Goal: Complete application form

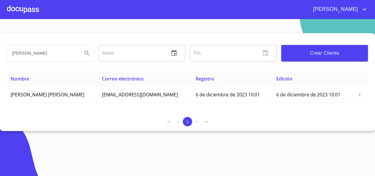
click at [28, 9] on div at bounding box center [23, 9] width 32 height 19
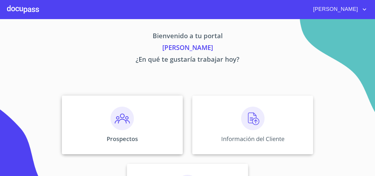
click at [175, 108] on div "Prospectos" at bounding box center [122, 124] width 121 height 59
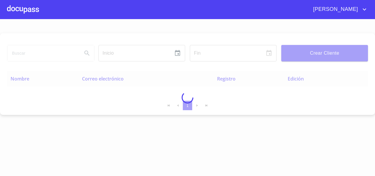
click at [207, 105] on div at bounding box center [187, 97] width 375 height 157
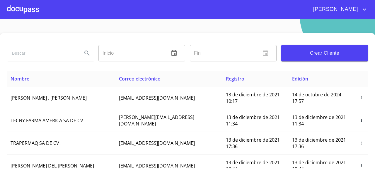
click at [26, 14] on div at bounding box center [23, 9] width 32 height 19
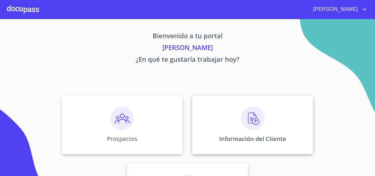
click at [215, 108] on div "Información del Cliente" at bounding box center [252, 124] width 121 height 59
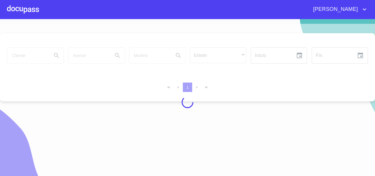
click at [32, 53] on div at bounding box center [187, 102] width 375 height 157
click at [30, 54] on div at bounding box center [187, 102] width 375 height 157
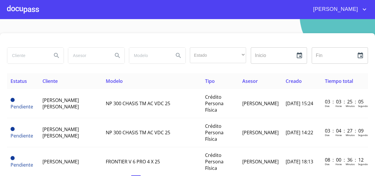
click at [30, 54] on input "search" at bounding box center [27, 55] width 40 height 16
click at [30, 55] on input "search" at bounding box center [27, 55] width 40 height 16
type input "l"
type input "[PERSON_NAME]"
click at [54, 59] on button "Search" at bounding box center [57, 55] width 14 height 14
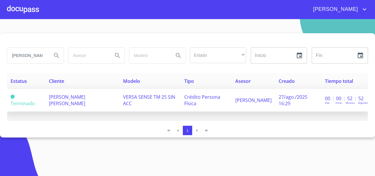
click at [115, 104] on td "[PERSON_NAME] [PERSON_NAME]" at bounding box center [82, 100] width 74 height 23
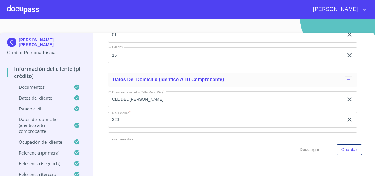
scroll to position [1990, 0]
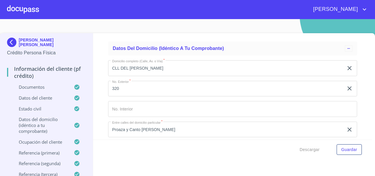
drag, startPoint x: 163, startPoint y: 99, endPoint x: 138, endPoint y: 103, distance: 25.5
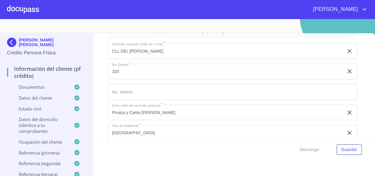
scroll to position [2006, 0]
paste input "33)31373342"
drag, startPoint x: 148, startPoint y: 103, endPoint x: 186, endPoint y: 104, distance: 38.1
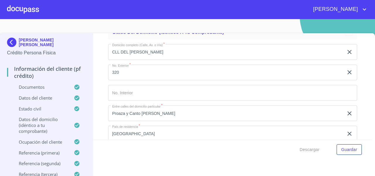
type input "IDMEX2728017782"
